Goal: Transaction & Acquisition: Purchase product/service

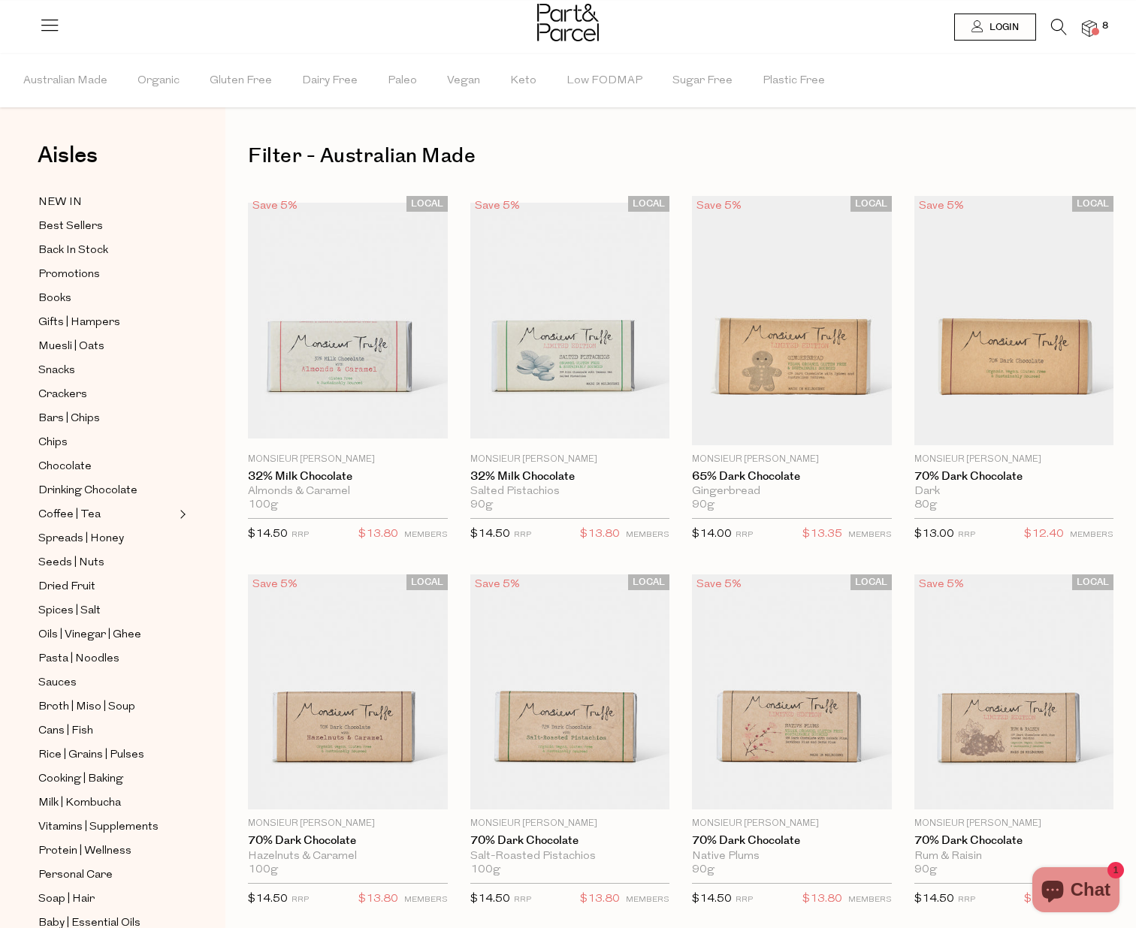
click at [1090, 28] on img at bounding box center [1089, 28] width 15 height 17
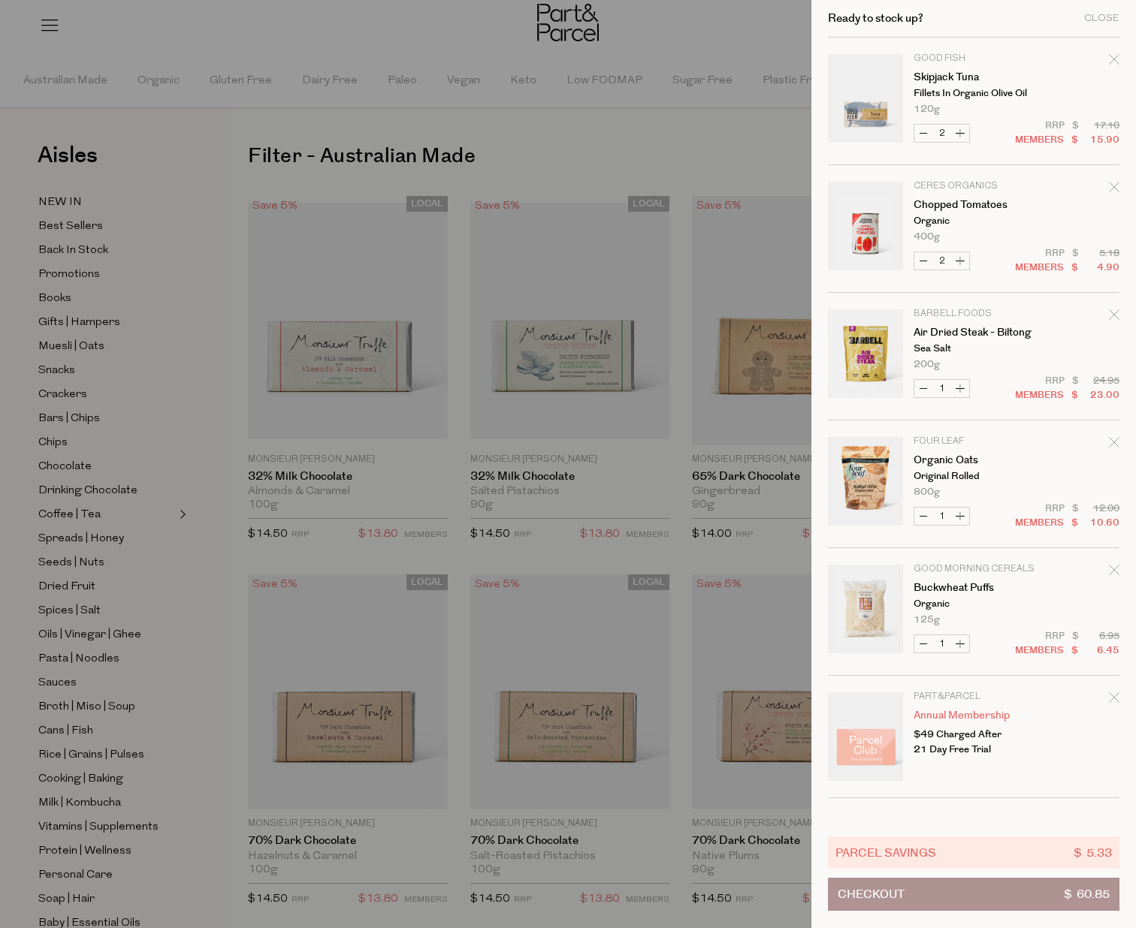
click at [922, 260] on button "Decrease Chopped Tomatoes" at bounding box center [923, 260] width 18 height 17
type input "1"
click at [922, 260] on form "Image Product Total Qty Good Fish Skipjack Tuna Fillets in Organic Olive Oil 12…" at bounding box center [973, 418] width 291 height 761
click at [921, 262] on button "Decrease Chopped Tomatoes" at bounding box center [923, 260] width 18 height 17
type input "0"
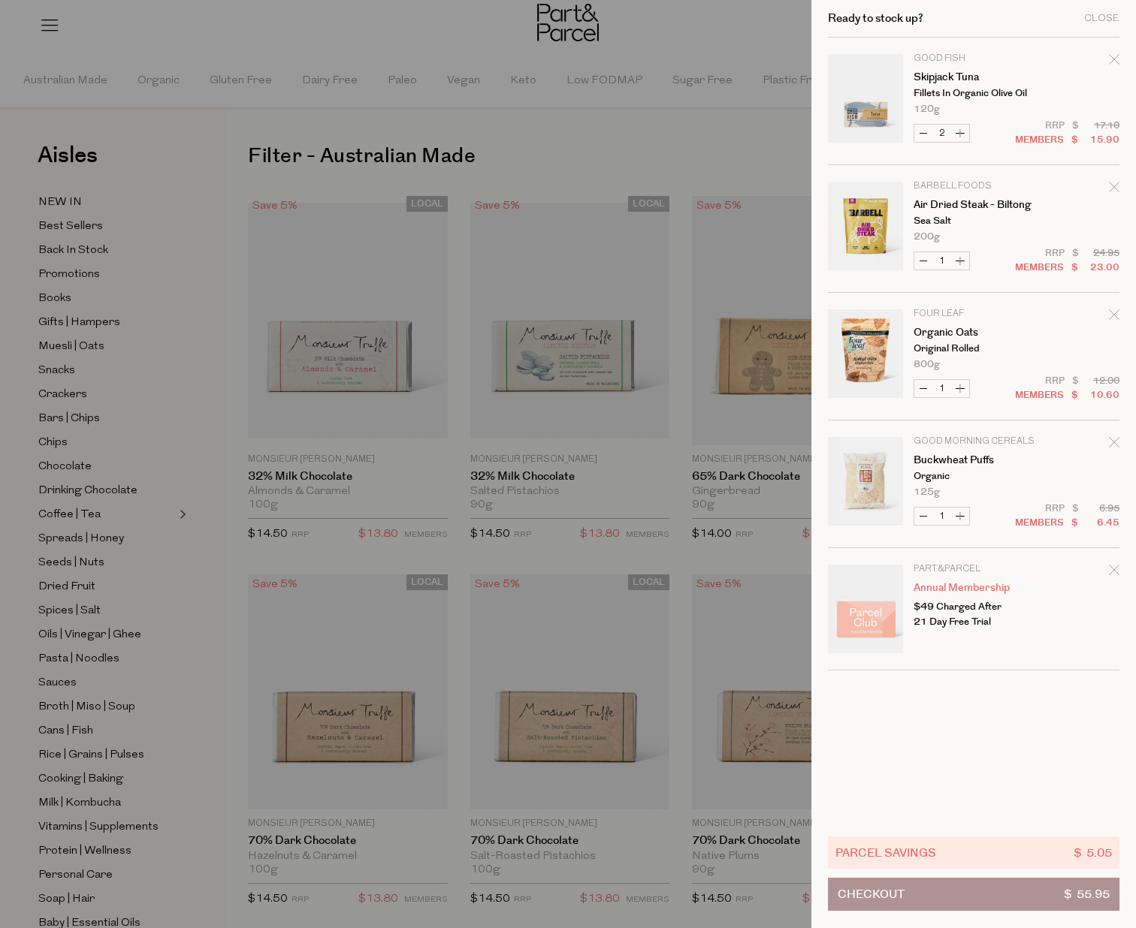
click at [711, 188] on div at bounding box center [568, 464] width 1136 height 928
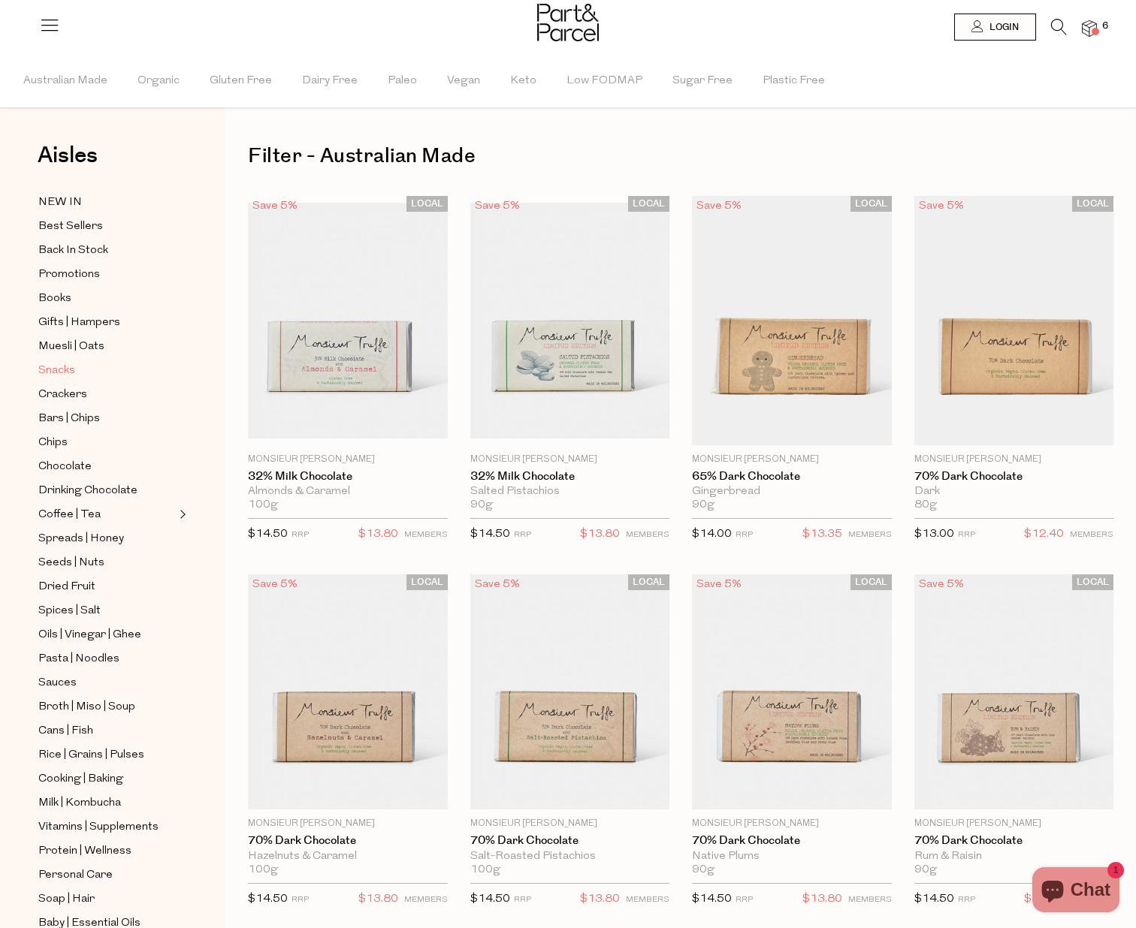
click at [62, 372] on span "Snacks" at bounding box center [56, 371] width 37 height 18
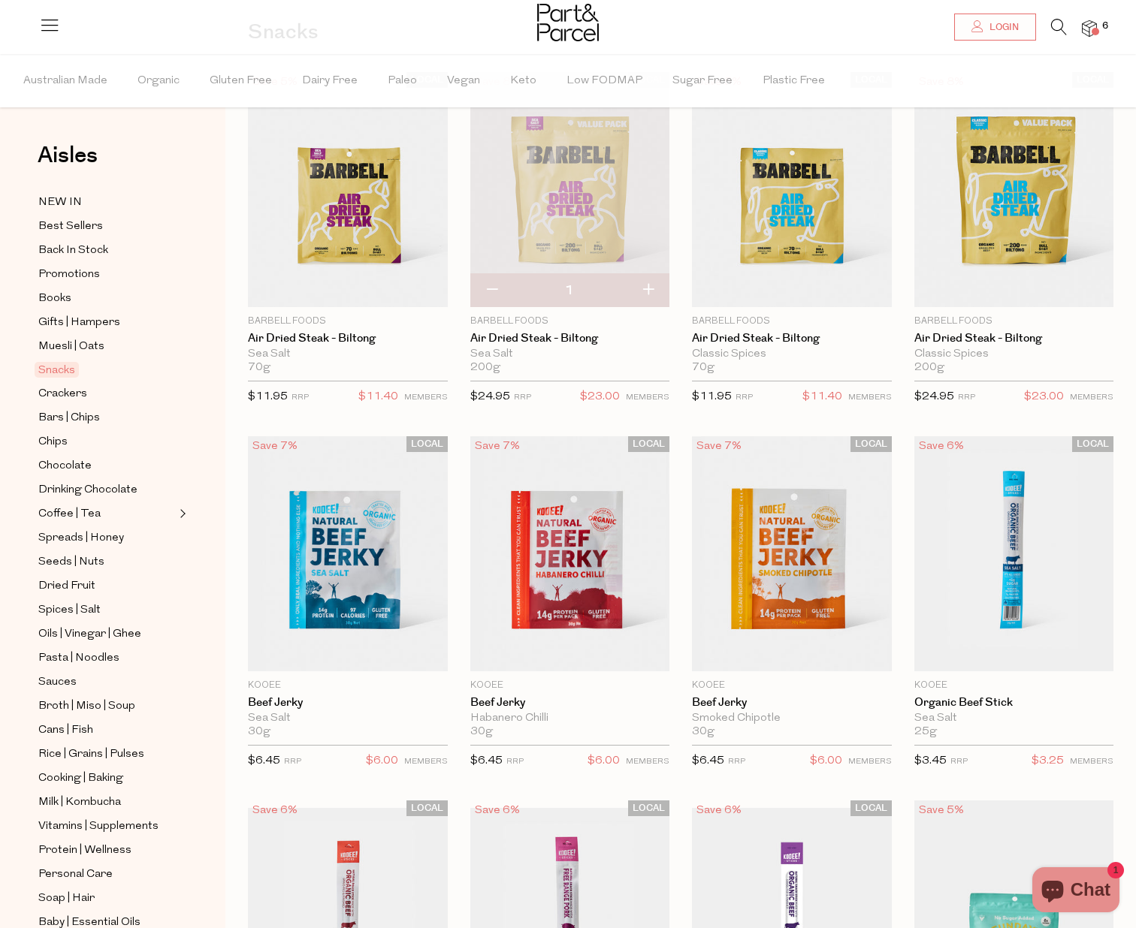
scroll to position [216, 0]
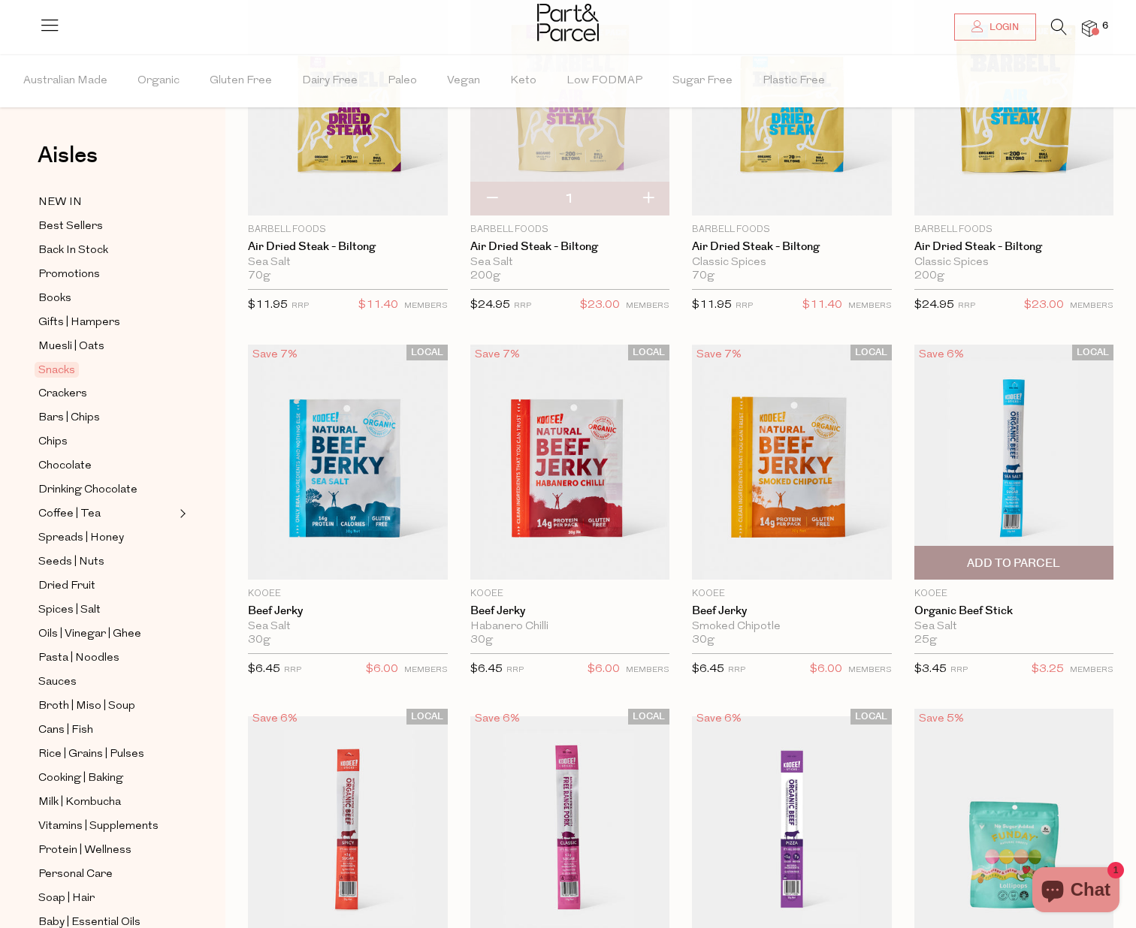
click at [1014, 515] on img at bounding box center [1014, 462] width 200 height 235
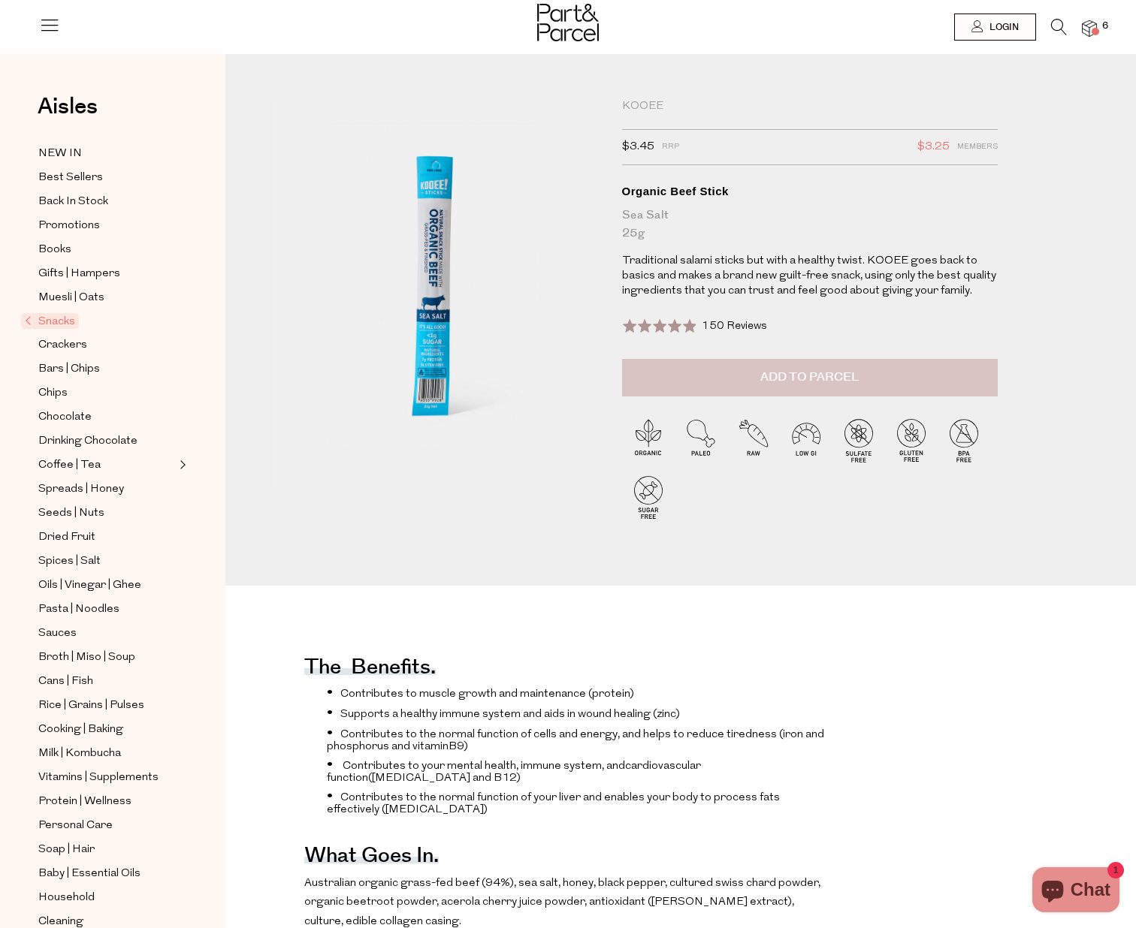
click at [831, 377] on span "Add to Parcel" at bounding box center [809, 377] width 98 height 17
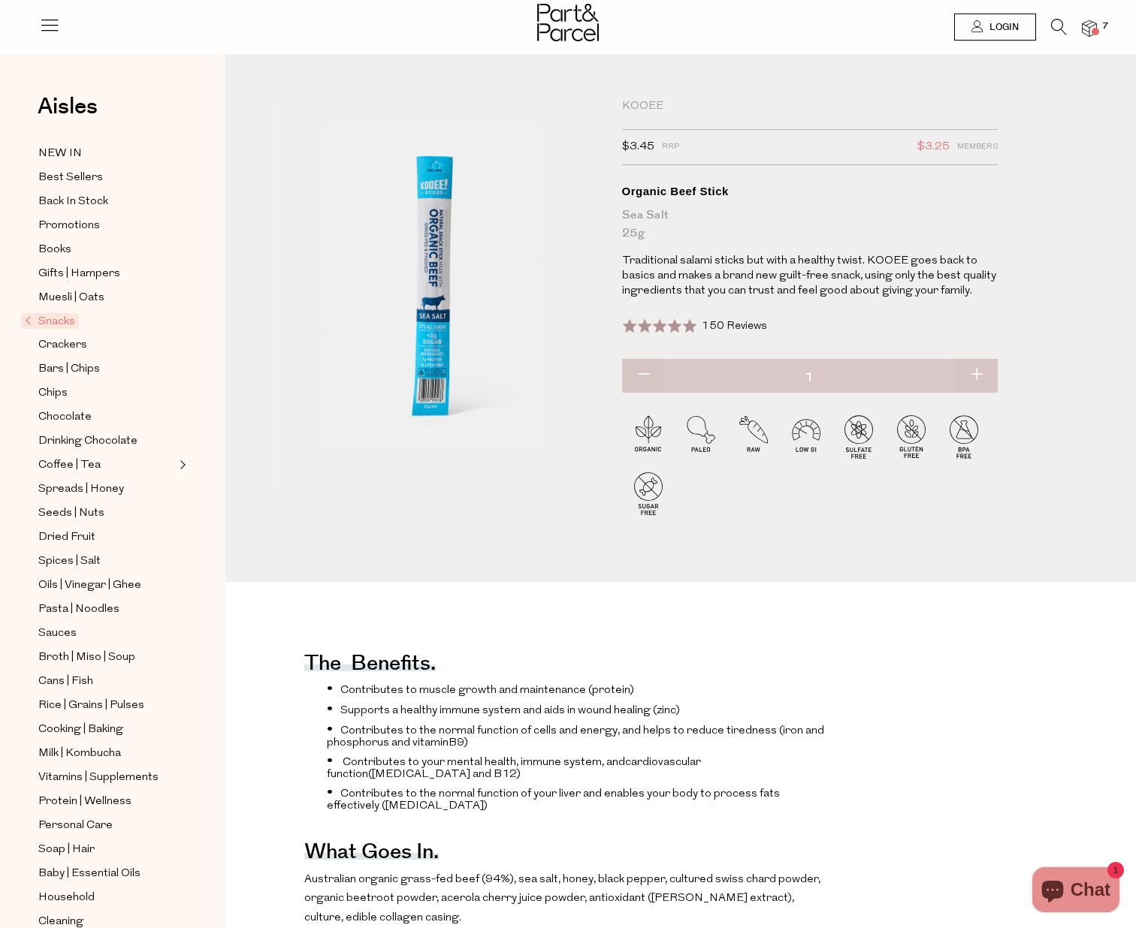
click at [983, 373] on button "button" at bounding box center [976, 375] width 43 height 33
type input "2"
click at [979, 369] on button "button" at bounding box center [976, 374] width 43 height 33
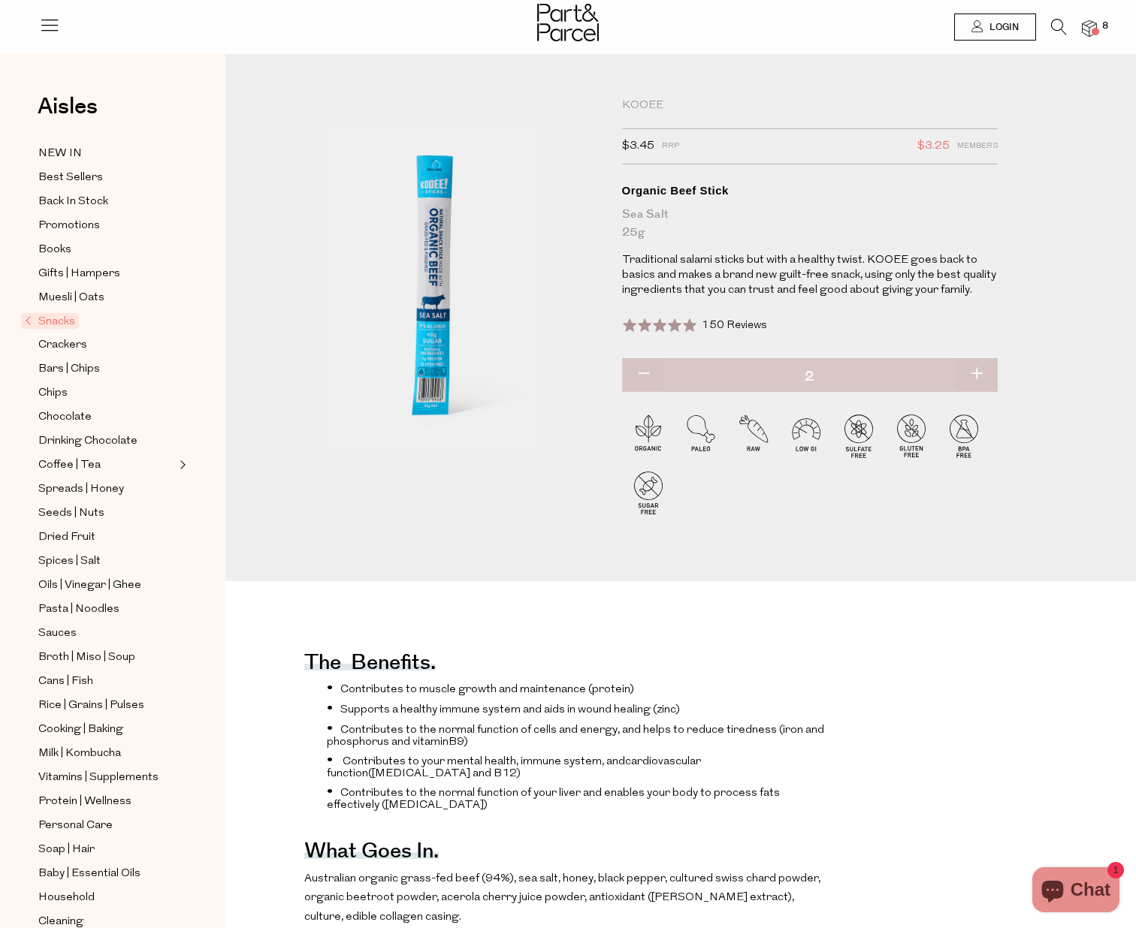
type input "3"
click at [980, 370] on button "button" at bounding box center [976, 374] width 43 height 33
type input "4"
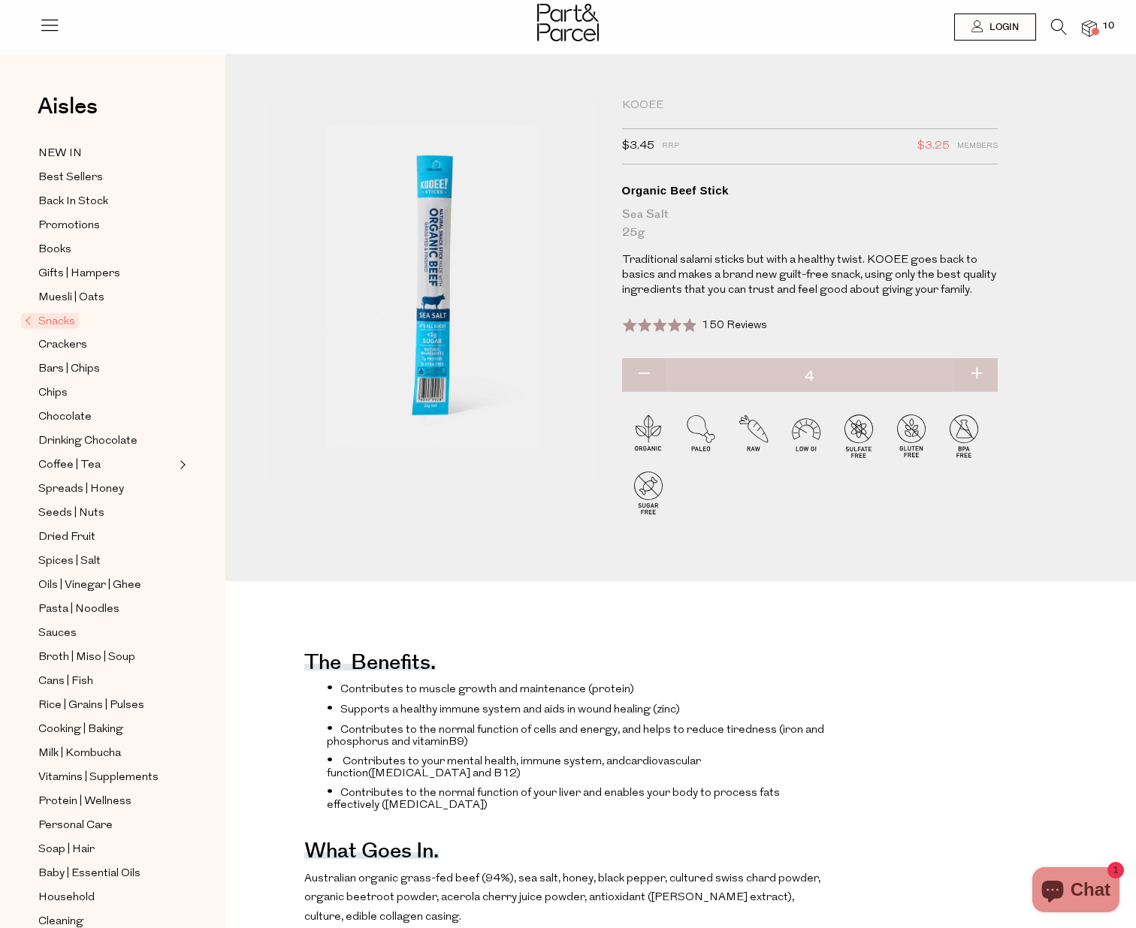
click at [1095, 26] on img at bounding box center [1089, 28] width 15 height 17
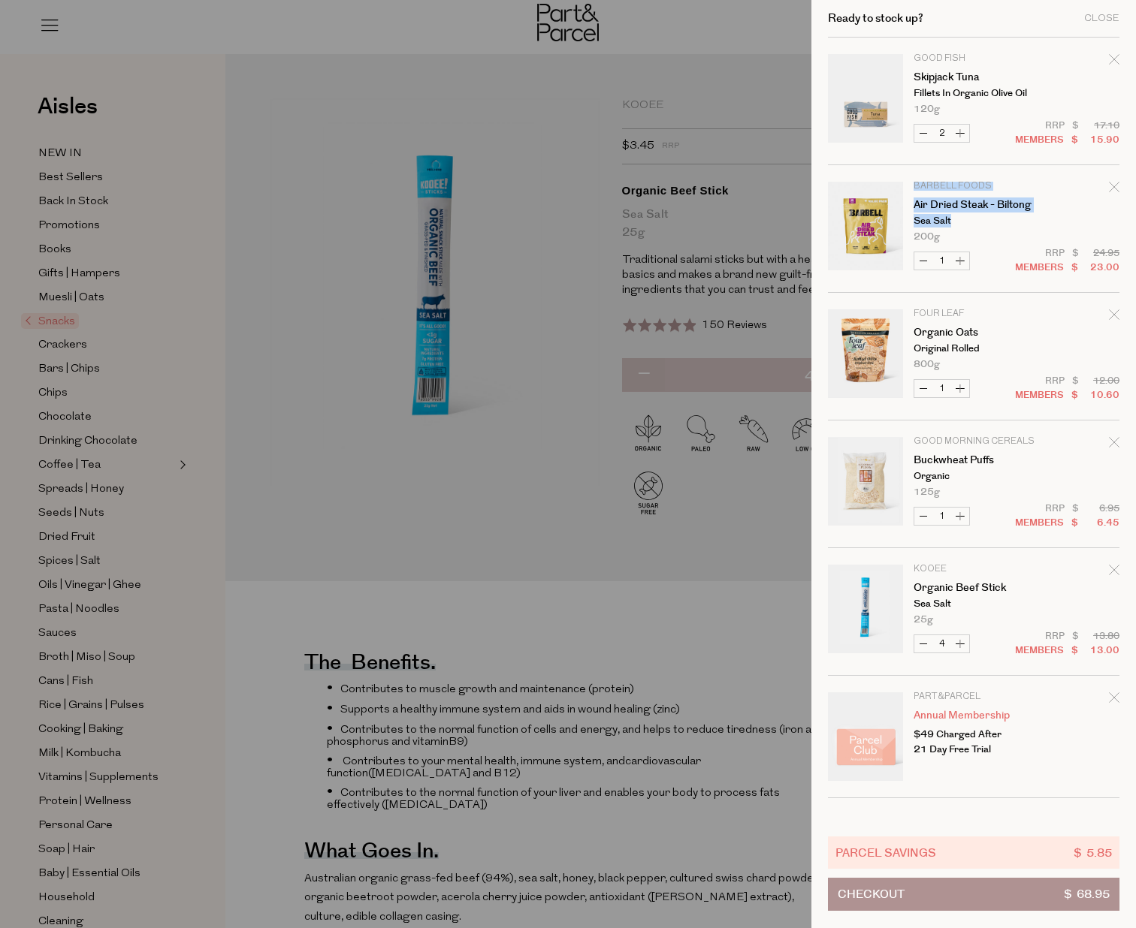
drag, startPoint x: 961, startPoint y: 220, endPoint x: 916, endPoint y: 171, distance: 67.0
click at [916, 171] on tbody "Part&Parcel Annual Membership $49 Charged After 21 Day Free Trial Decrease Annu…" at bounding box center [973, 418] width 291 height 761
click at [371, 340] on div at bounding box center [568, 464] width 1136 height 928
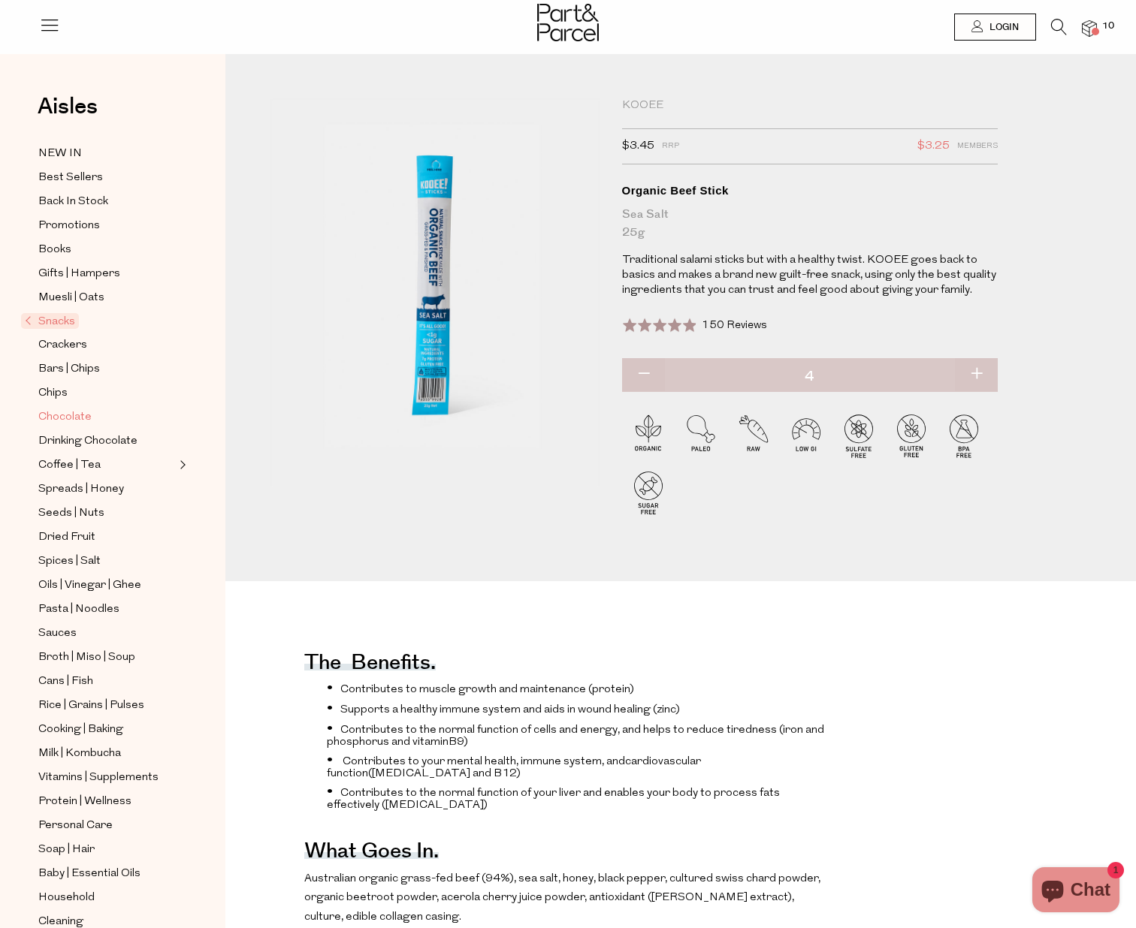
click at [87, 416] on span "Chocolate" at bounding box center [64, 418] width 53 height 18
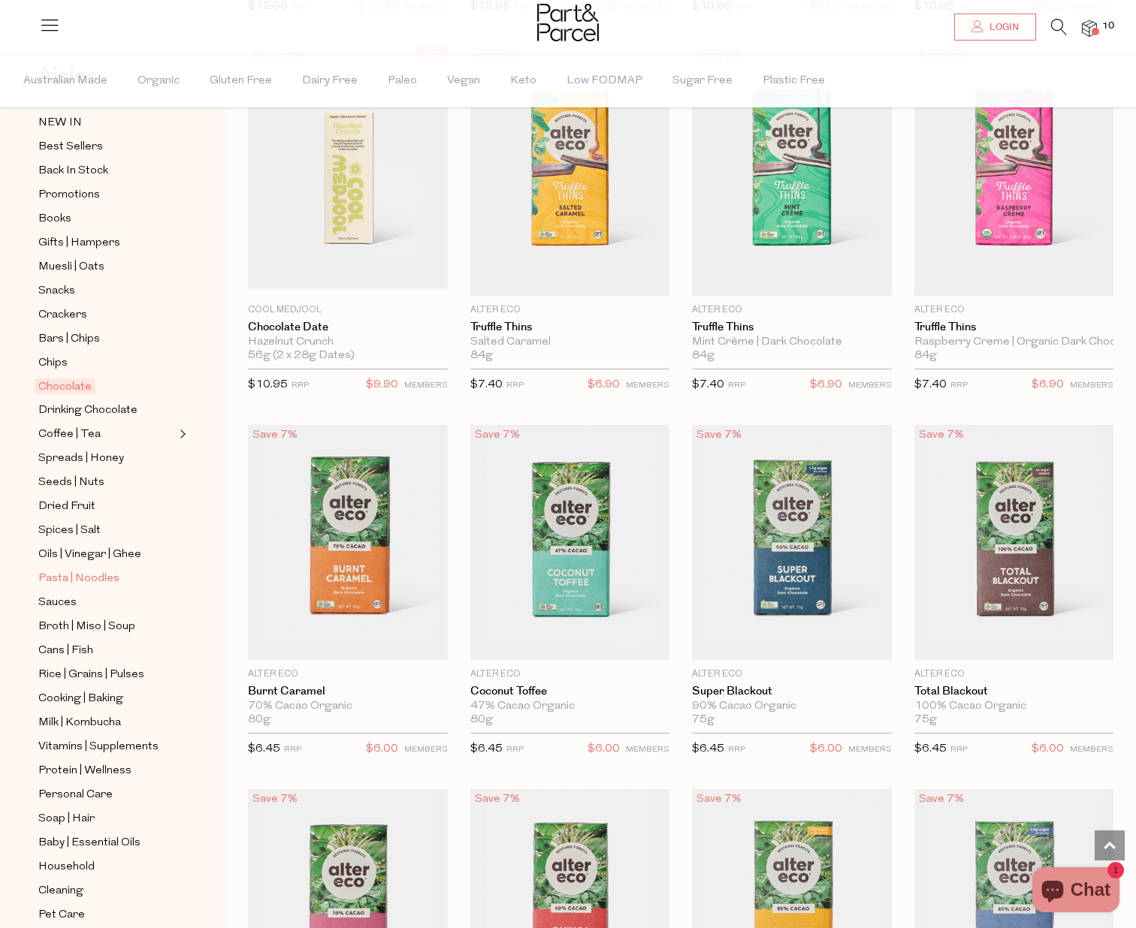
scroll to position [101, 0]
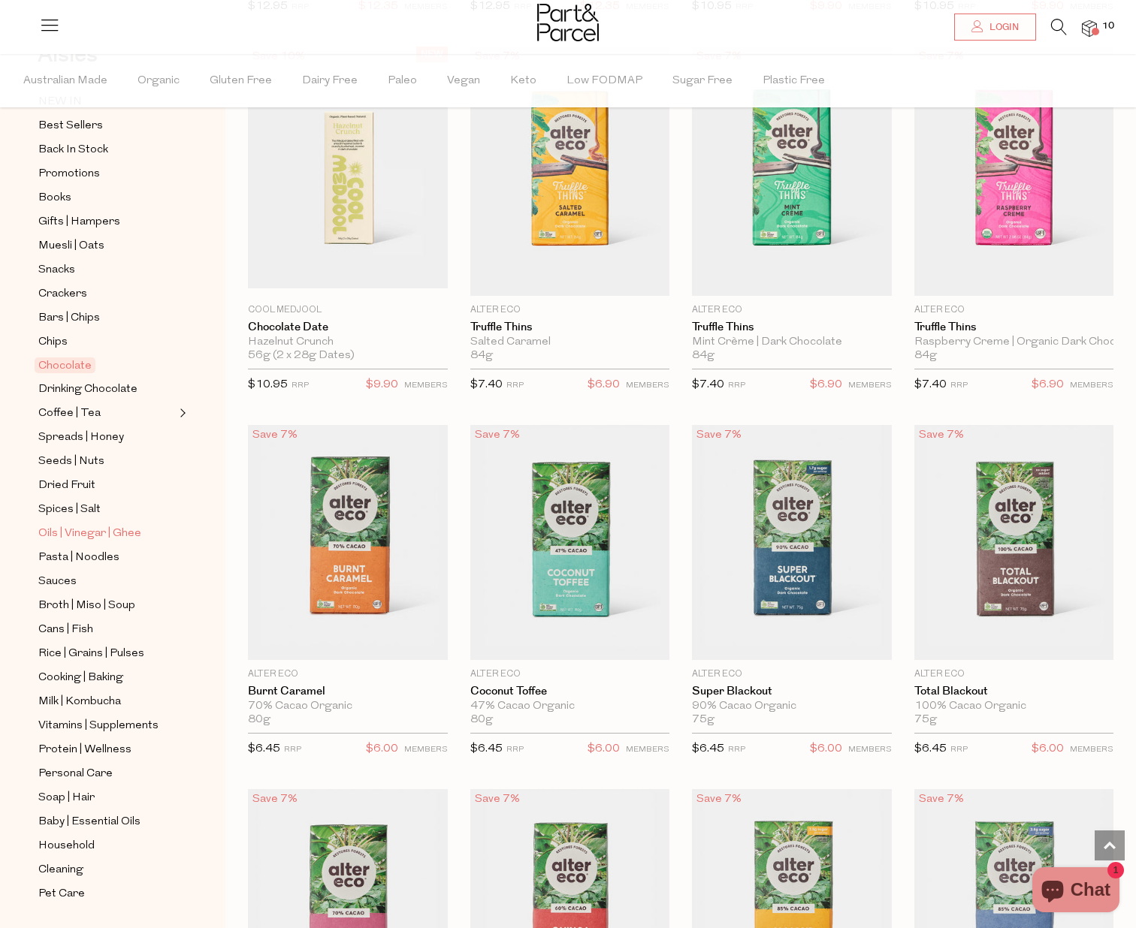
click at [101, 535] on span "Oils | Vinegar | Ghee" at bounding box center [89, 534] width 103 height 18
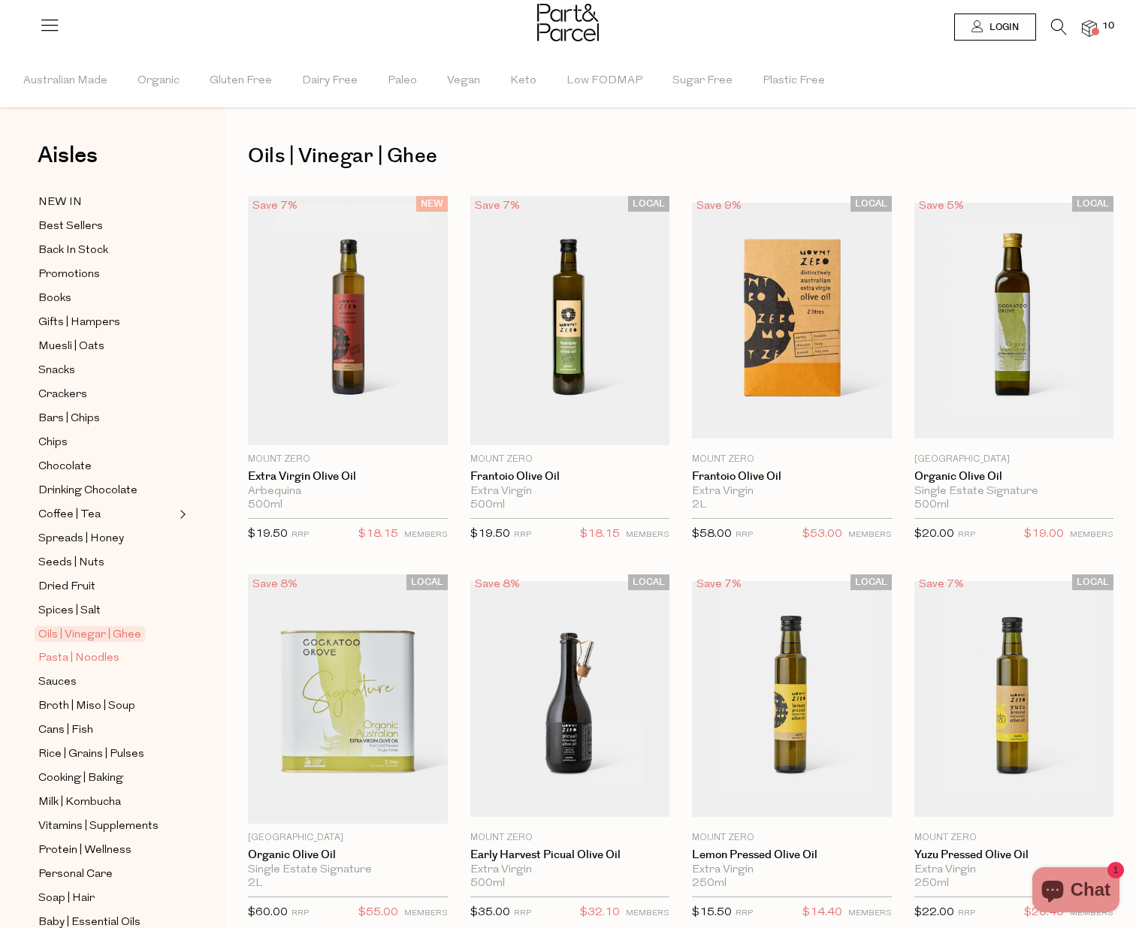
click at [101, 652] on span "Pasta | Noodles" at bounding box center [78, 659] width 81 height 18
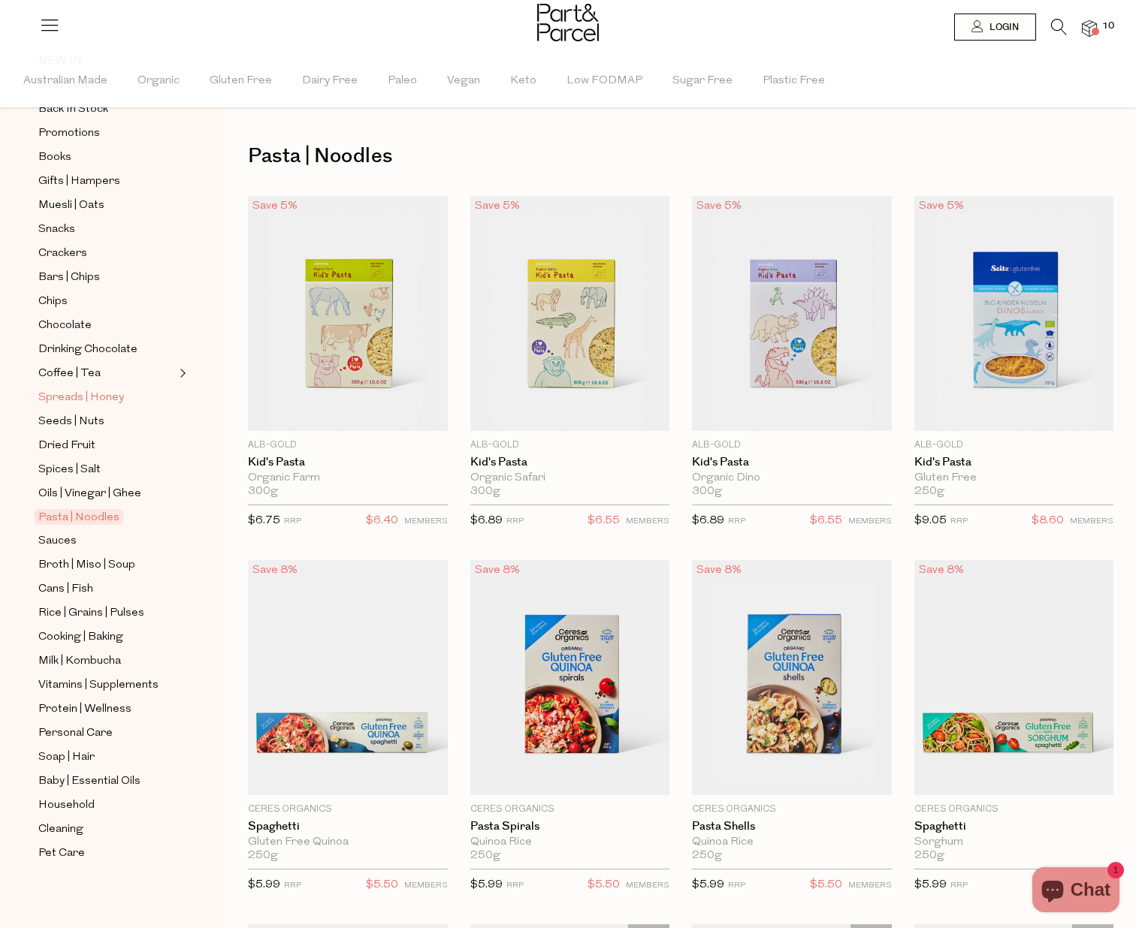
scroll to position [141, 0]
